Goal: Information Seeking & Learning: Learn about a topic

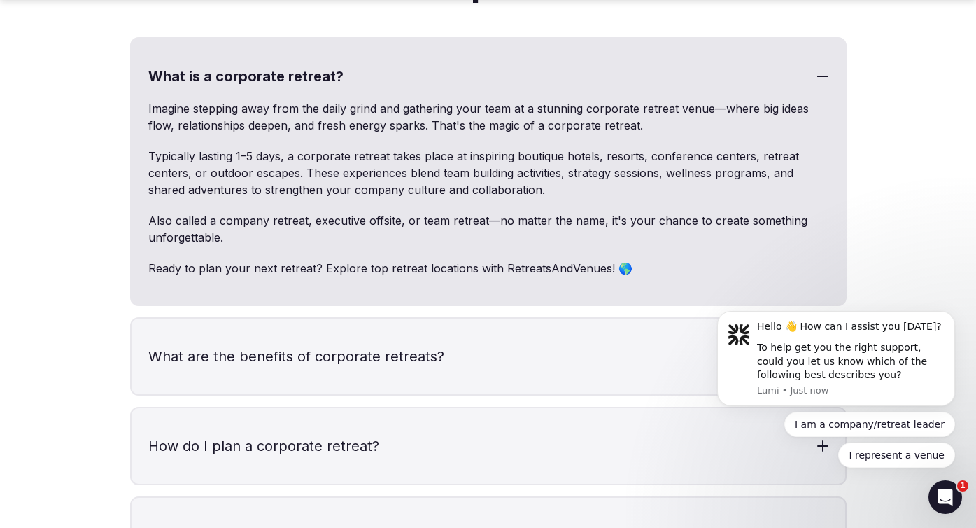
scroll to position [4156, 0]
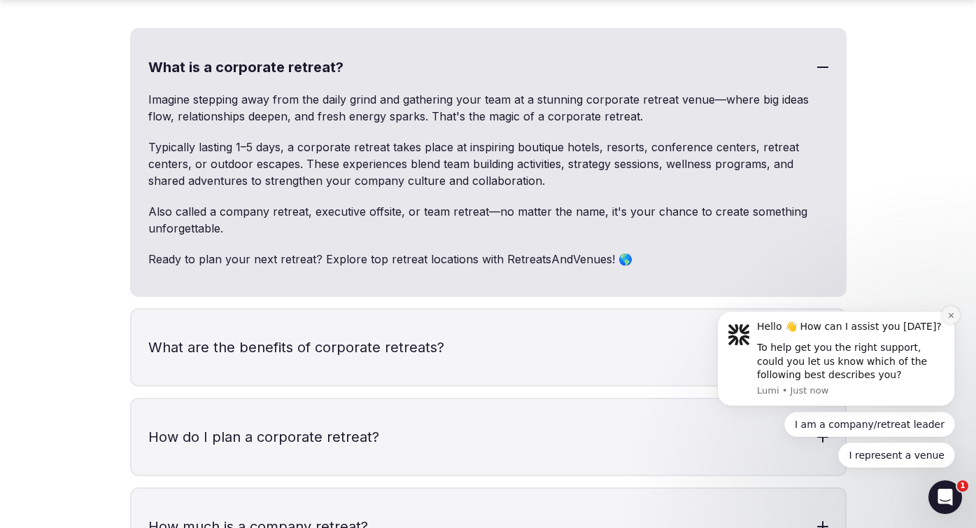
click at [950, 314] on icon "Dismiss notification" at bounding box center [950, 315] width 5 height 5
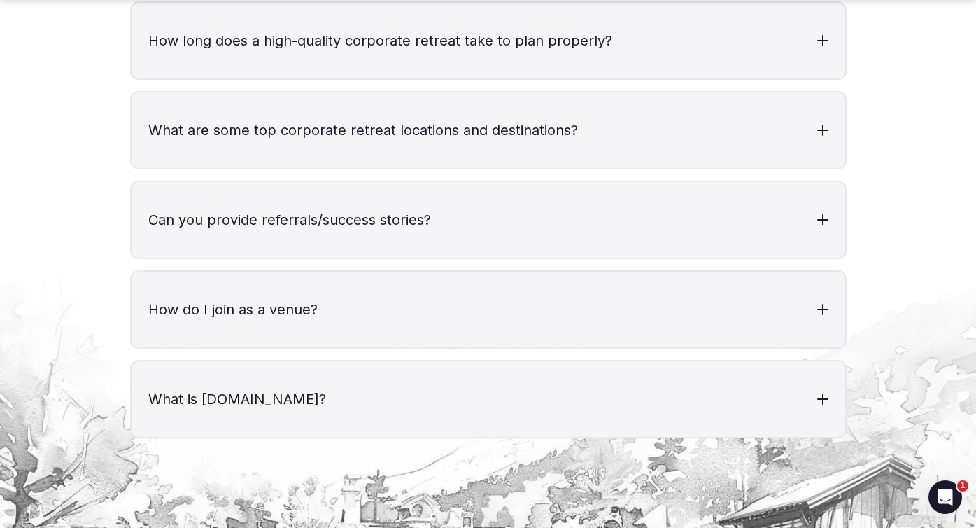
scroll to position [4823, 0]
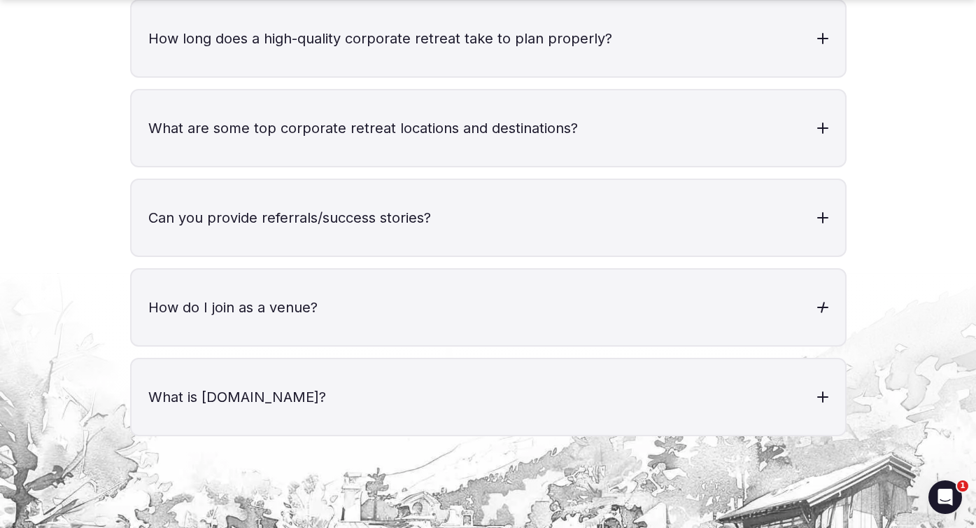
click at [325, 270] on h3 "How do I join as a venue?" at bounding box center [489, 307] width 714 height 76
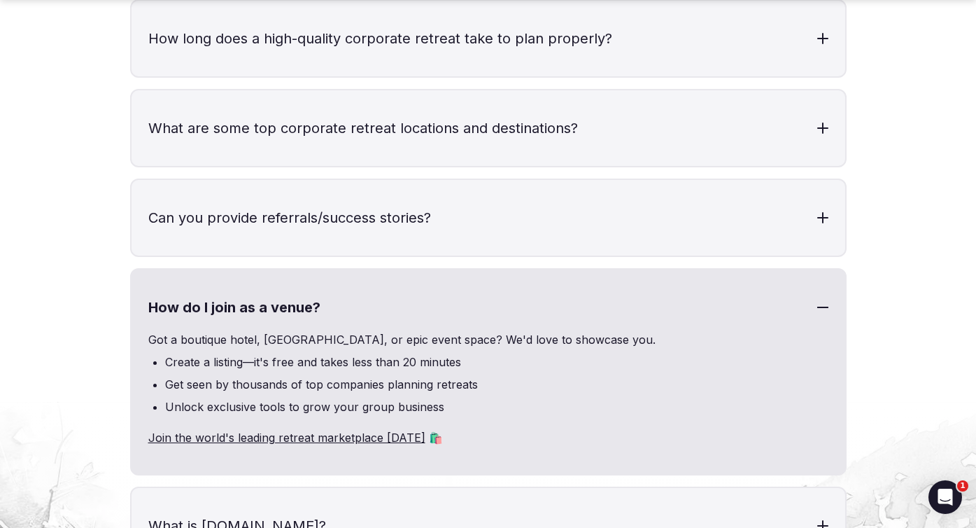
click at [325, 271] on h3 "How do I join as a venue?" at bounding box center [489, 307] width 714 height 76
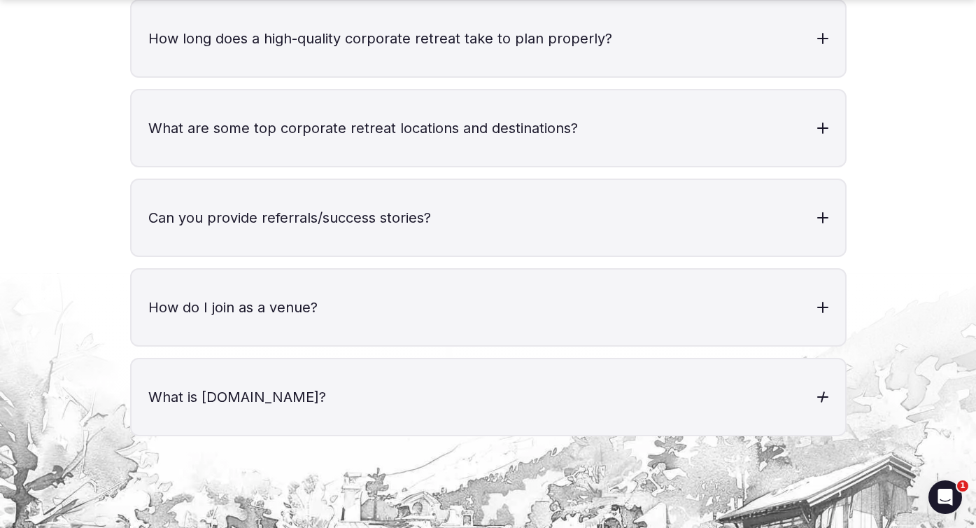
click at [317, 370] on h3 "What is [DOMAIN_NAME]?" at bounding box center [489, 397] width 714 height 76
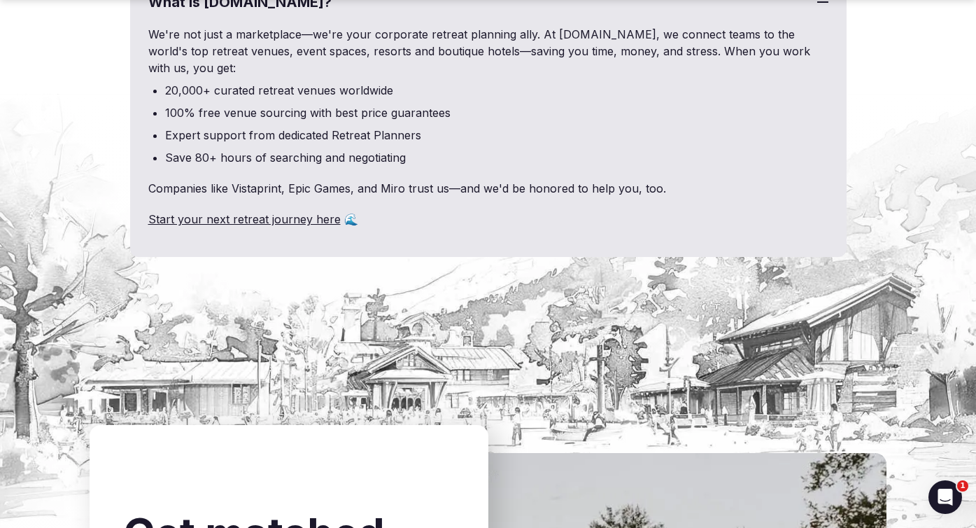
scroll to position [5223, 0]
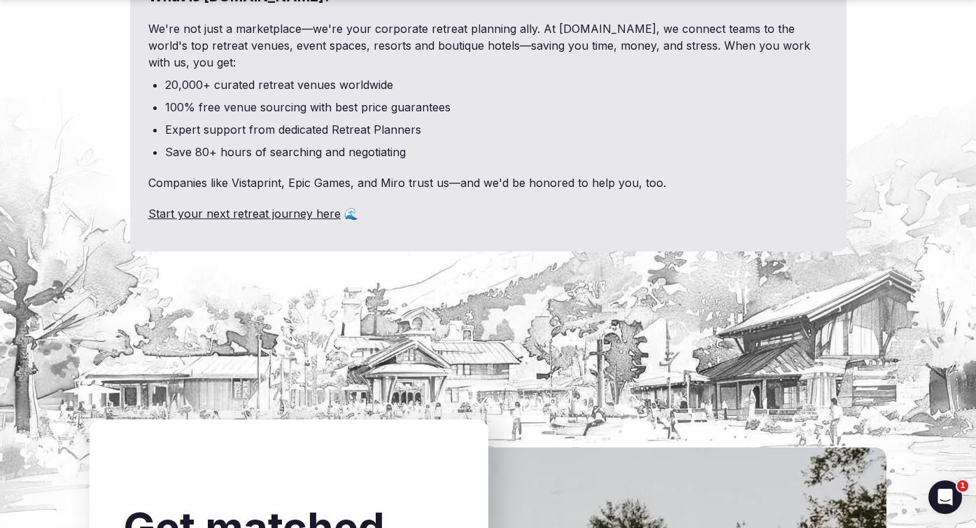
click at [273, 206] on link "Start your next retreat journey here" at bounding box center [244, 213] width 192 height 14
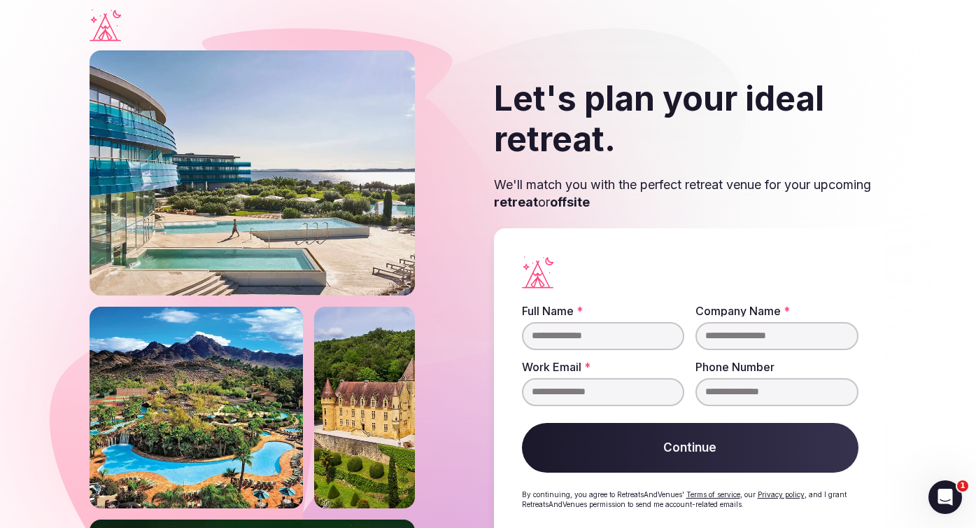
scroll to position [37, 0]
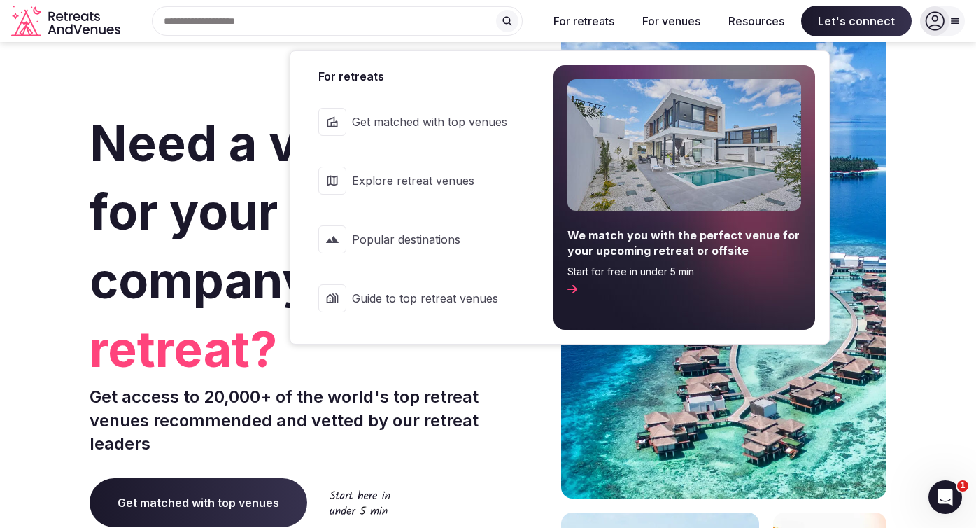
click at [400, 246] on span "Popular destinations" at bounding box center [429, 239] width 155 height 15
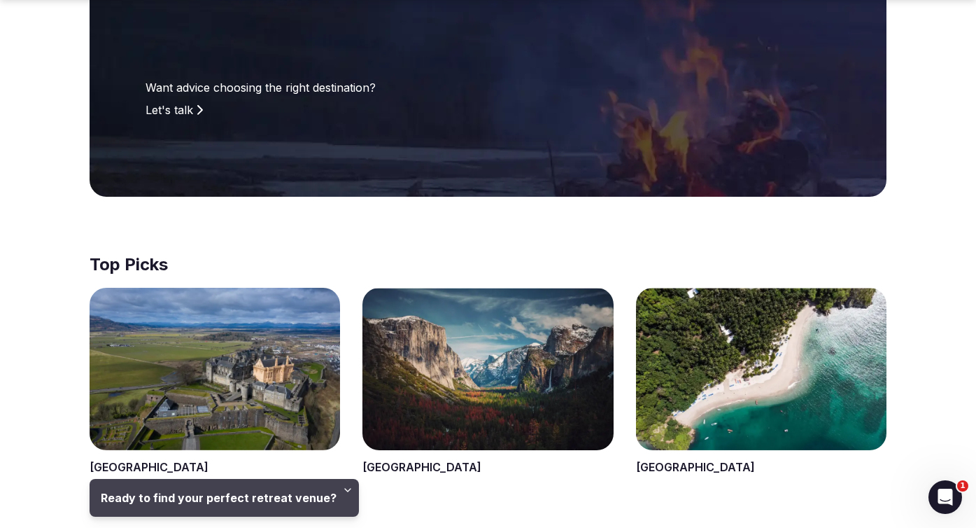
scroll to position [344, 0]
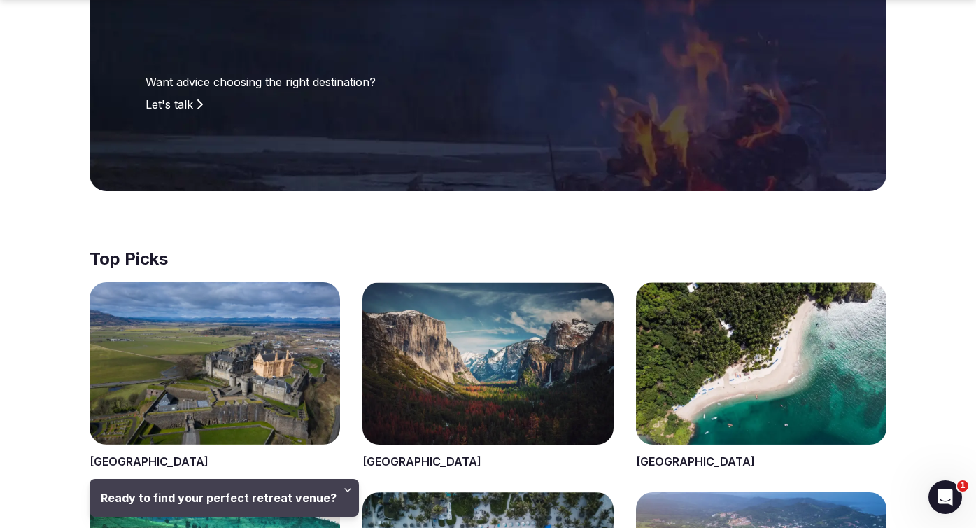
click at [420, 388] on span at bounding box center [487, 376] width 250 height 188
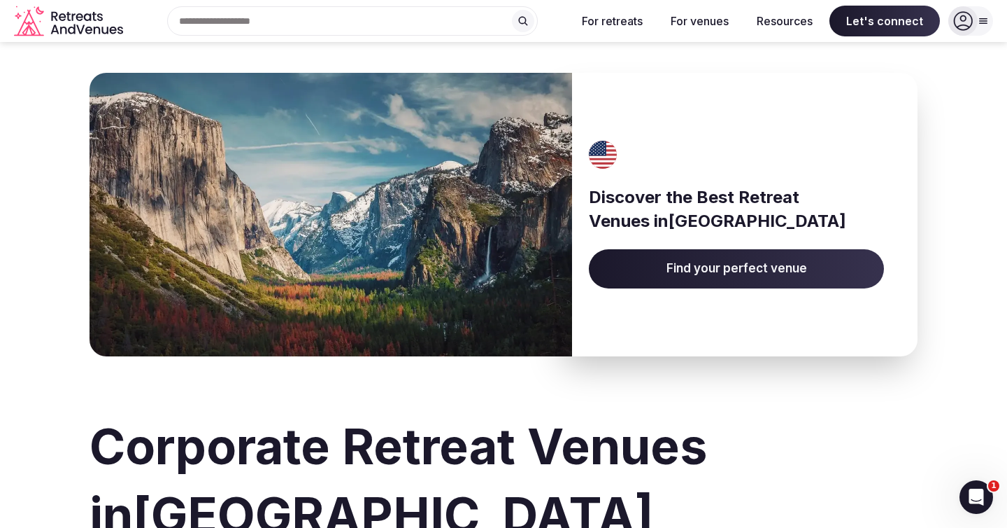
click at [76, 21] on icon "Retreats and Venues company logo" at bounding box center [70, 21] width 112 height 31
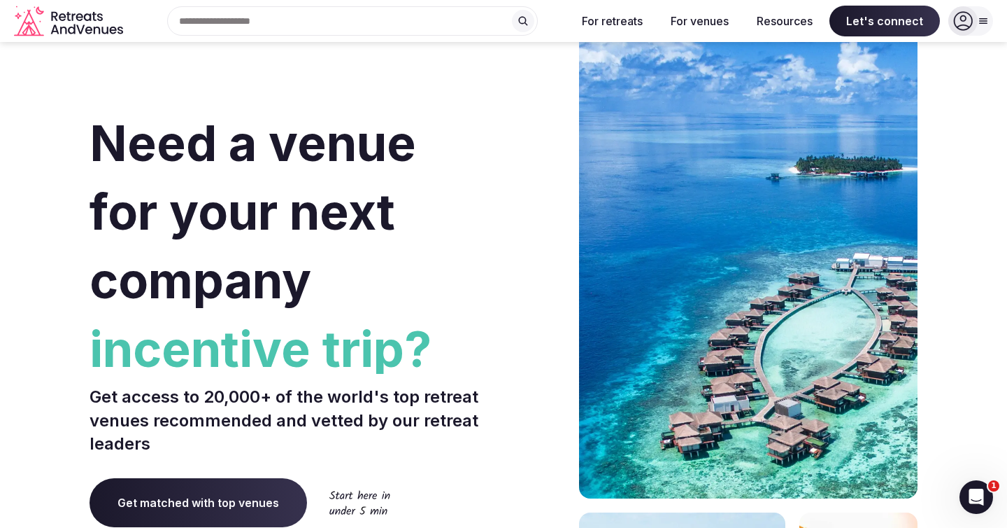
click at [85, 22] on icon "Retreats and Venues company logo" at bounding box center [70, 21] width 112 height 31
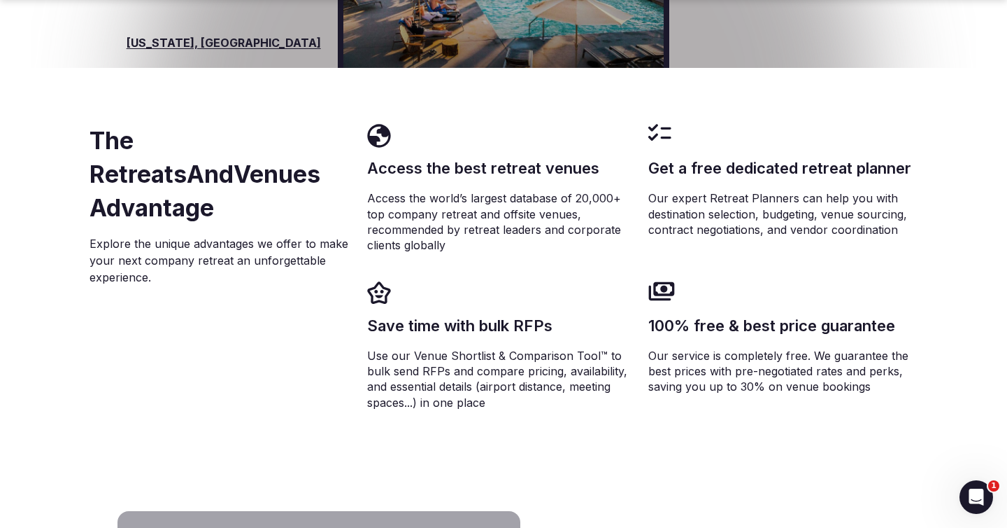
scroll to position [2728, 0]
